Goal: Communication & Community: Answer question/provide support

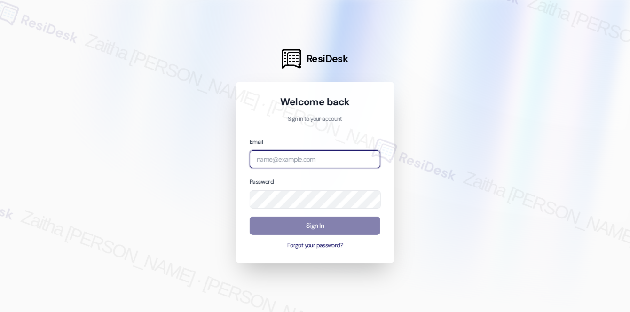
click at [325, 158] on input "email" at bounding box center [315, 159] width 131 height 18
type input "[EMAIL_ADDRESS][PERSON_NAME][DOMAIN_NAME]"
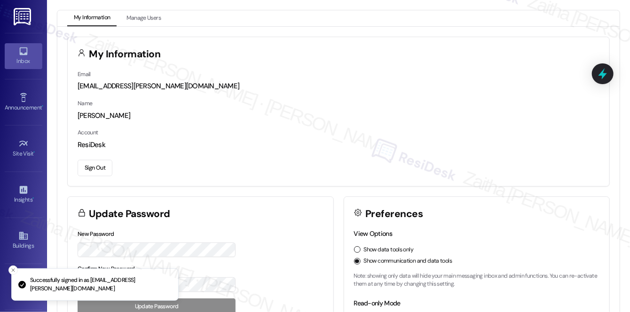
click at [33, 61] on div "Inbox" at bounding box center [23, 60] width 47 height 9
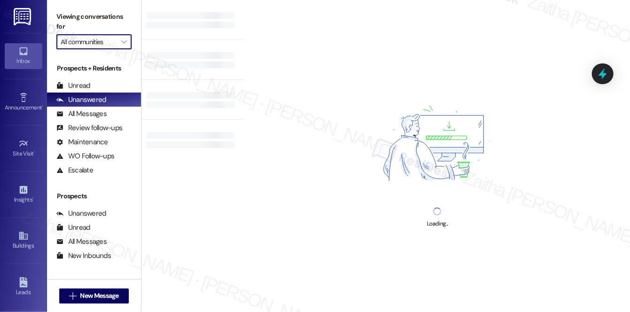
click at [100, 39] on input "All communities" at bounding box center [89, 41] width 56 height 15
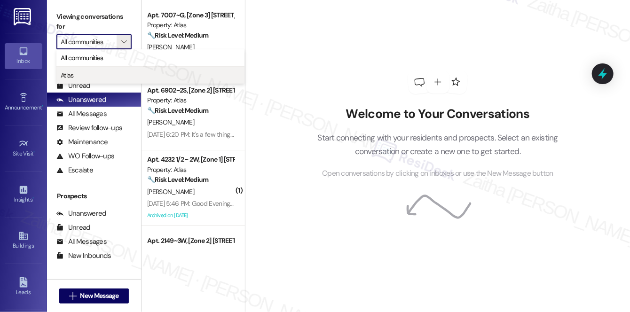
click at [97, 72] on span "Atlas" at bounding box center [151, 75] width 180 height 9
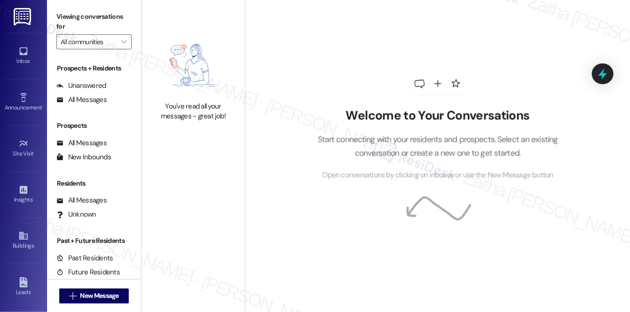
type input "Atlas"
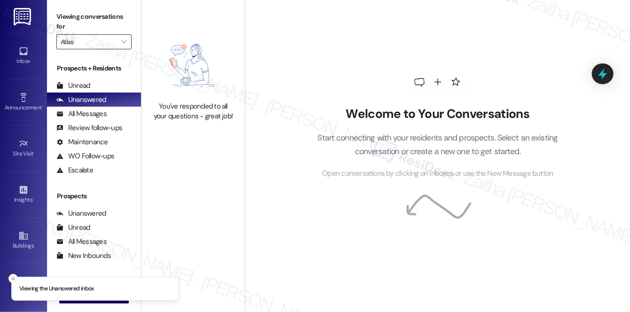
click at [104, 41] on input "Atlas" at bounding box center [89, 41] width 56 height 15
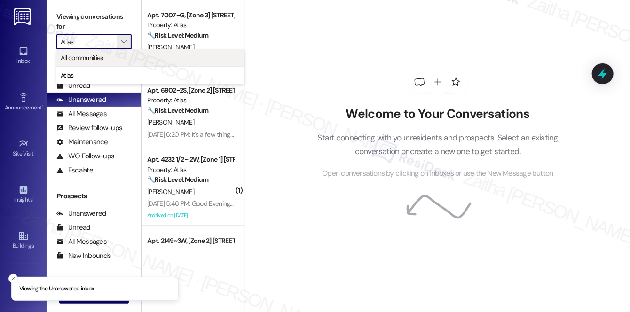
click at [93, 57] on span "All communities" at bounding box center [82, 57] width 43 height 9
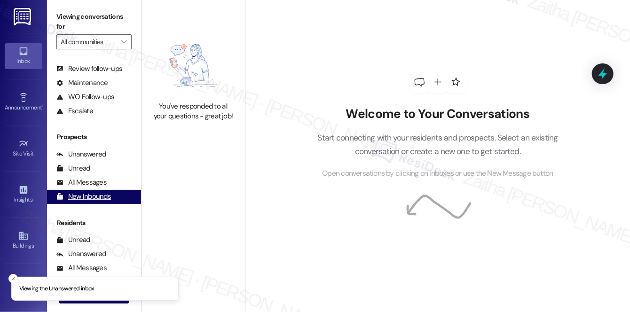
scroll to position [112, 0]
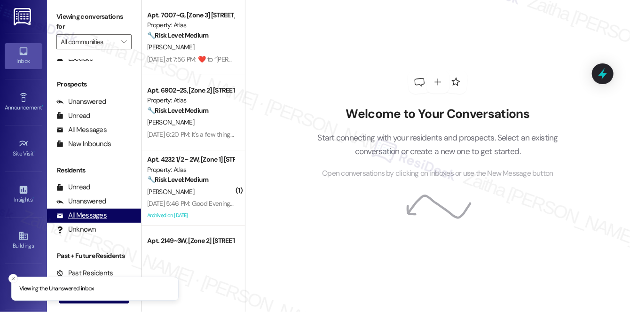
click at [102, 218] on div "All Messages" at bounding box center [81, 216] width 50 height 10
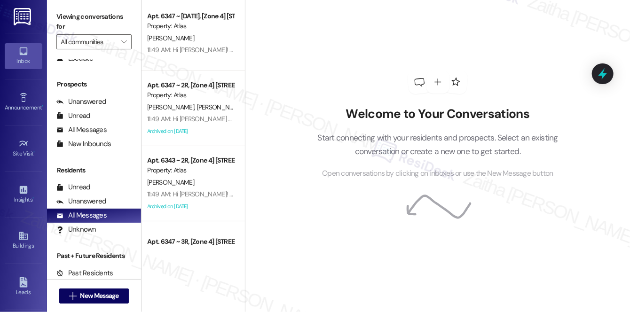
scroll to position [0, 0]
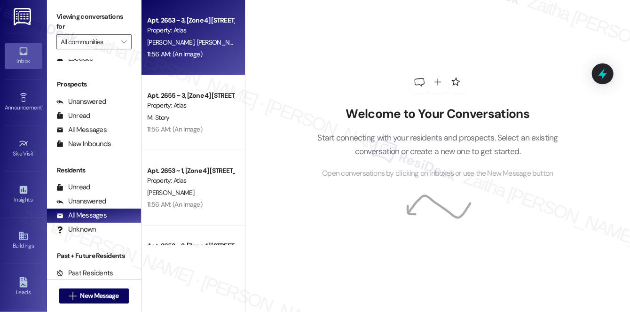
click at [223, 57] on div "11:56 AM: (An Image) 11:56 AM: (An Image)" at bounding box center [190, 54] width 89 height 12
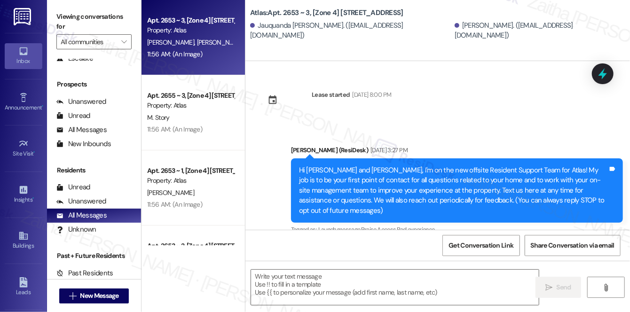
type textarea "Fetching suggested responses. Please feel free to read through the conversation…"
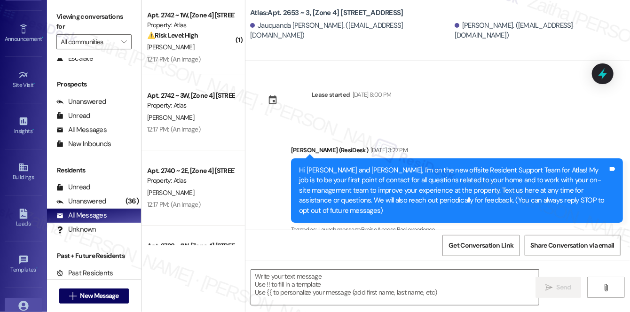
scroll to position [133, 0]
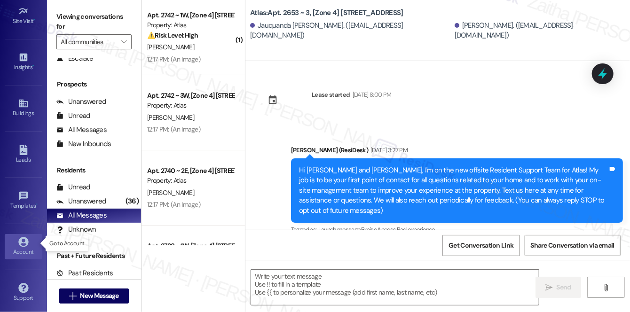
click at [25, 247] on div "Account" at bounding box center [23, 251] width 47 height 9
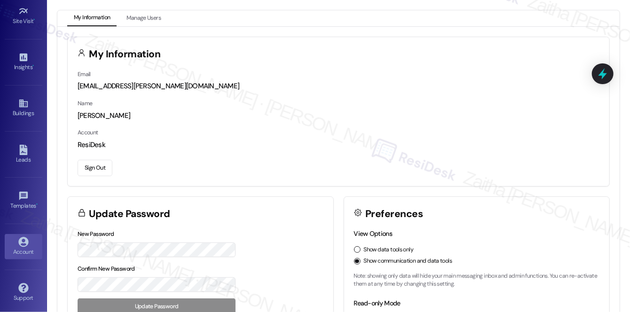
click at [93, 170] on button "Sign Out" at bounding box center [95, 168] width 35 height 16
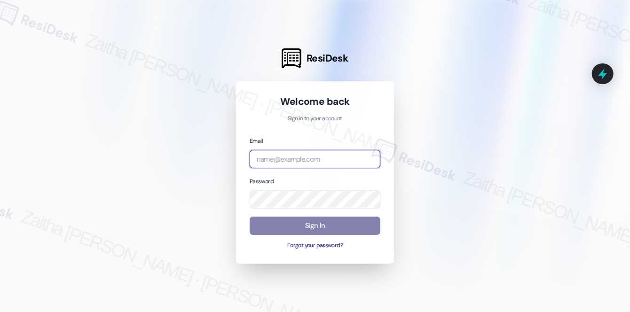
click at [279, 157] on input "email" at bounding box center [315, 159] width 131 height 18
type input "automated-surveys-a_c_lewis-zaitha.mae.[PERSON_NAME]@a_c_[DOMAIN_NAME]"
